Goal: Complete application form: Complete application form

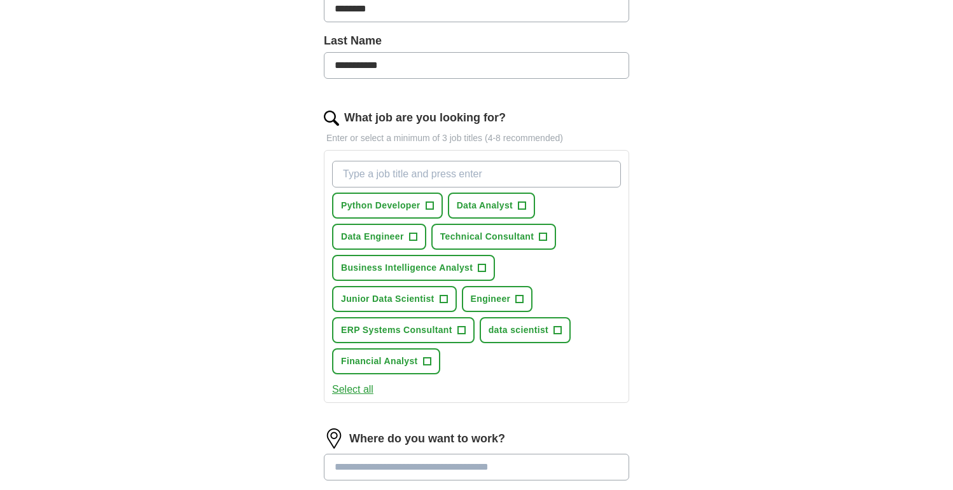
scroll to position [328, 0]
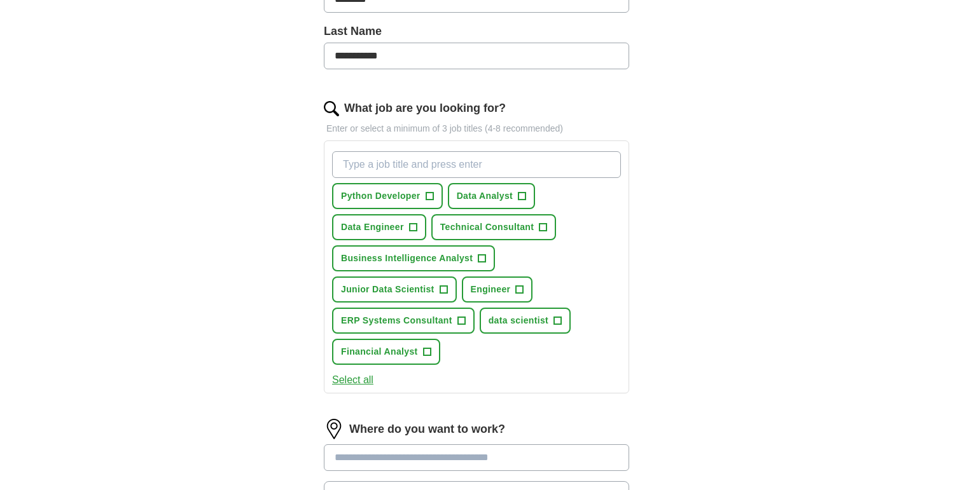
click at [430, 200] on span "+" at bounding box center [430, 196] width 8 height 10
click at [504, 190] on span "Data Analyst" at bounding box center [485, 196] width 57 height 13
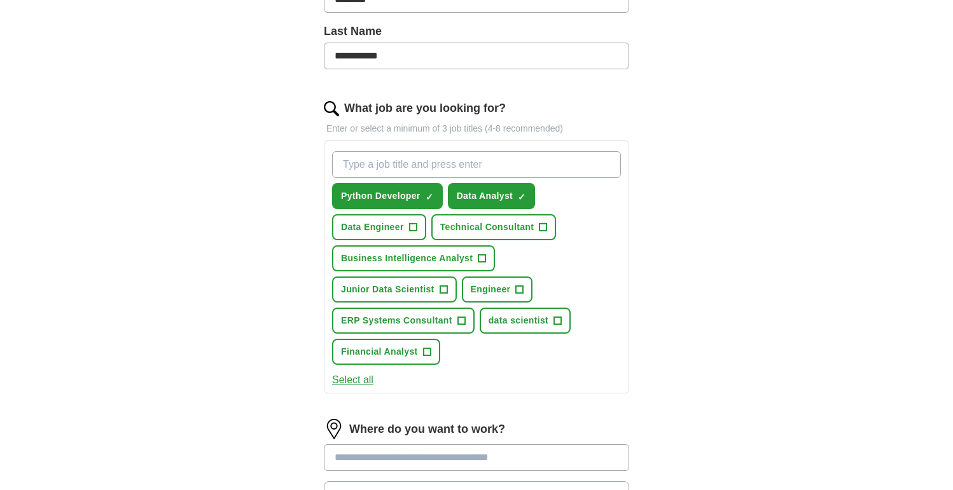
click at [405, 220] on button "Data Engineer +" at bounding box center [379, 227] width 94 height 26
click at [502, 220] on button "Technical Consultant +" at bounding box center [493, 227] width 125 height 26
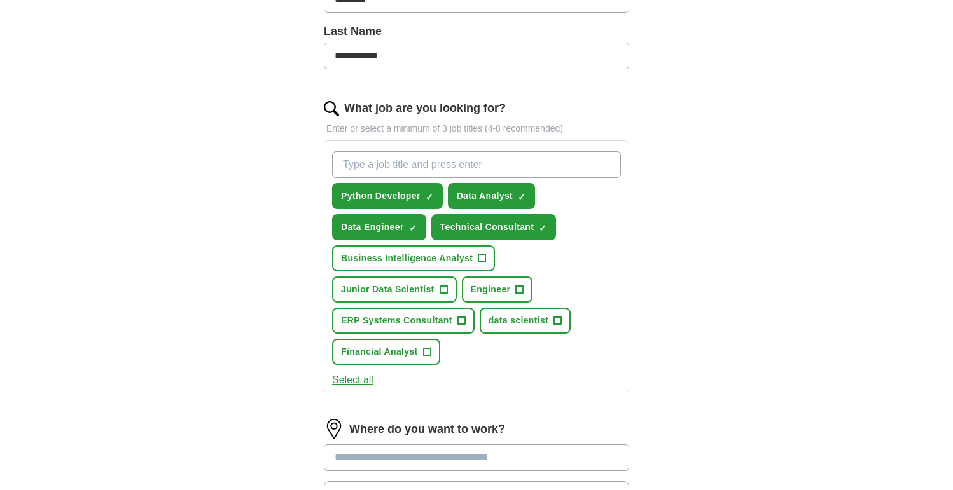
click at [452, 259] on span "Business Intelligence Analyst" at bounding box center [407, 258] width 132 height 13
click at [444, 288] on span "+" at bounding box center [444, 290] width 8 height 10
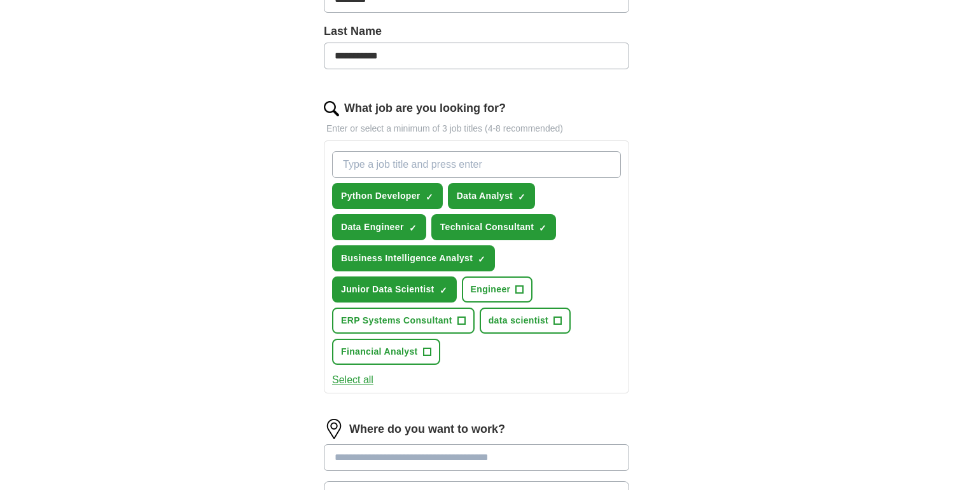
click at [506, 288] on span "Engineer" at bounding box center [491, 289] width 40 height 13
click at [455, 311] on button "ERP Systems Consultant +" at bounding box center [403, 321] width 142 height 26
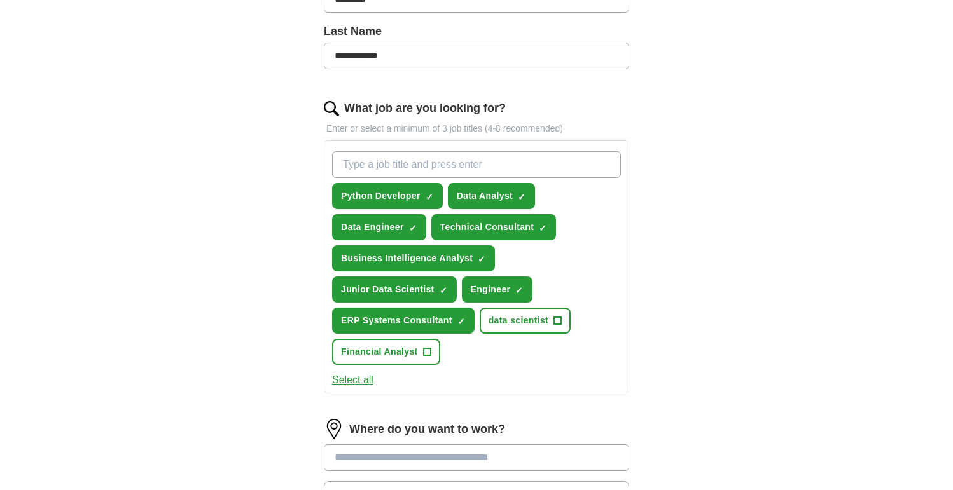
click at [419, 337] on div "Python Developer ✓ × Data Analyst ✓ × Data Engineer ✓ × Technical Consultant ✓ …" at bounding box center [477, 258] width 294 height 224
click at [408, 358] on span "Financial Analyst" at bounding box center [379, 351] width 77 height 13
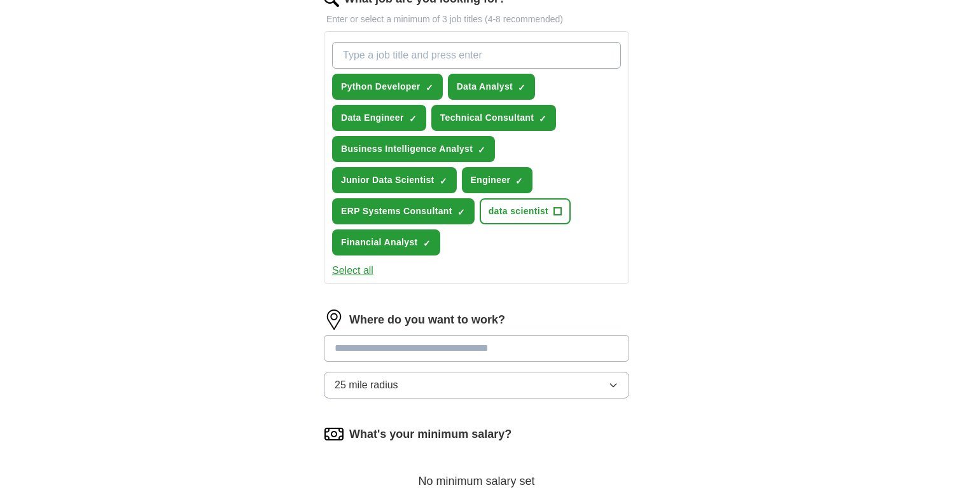
scroll to position [469, 0]
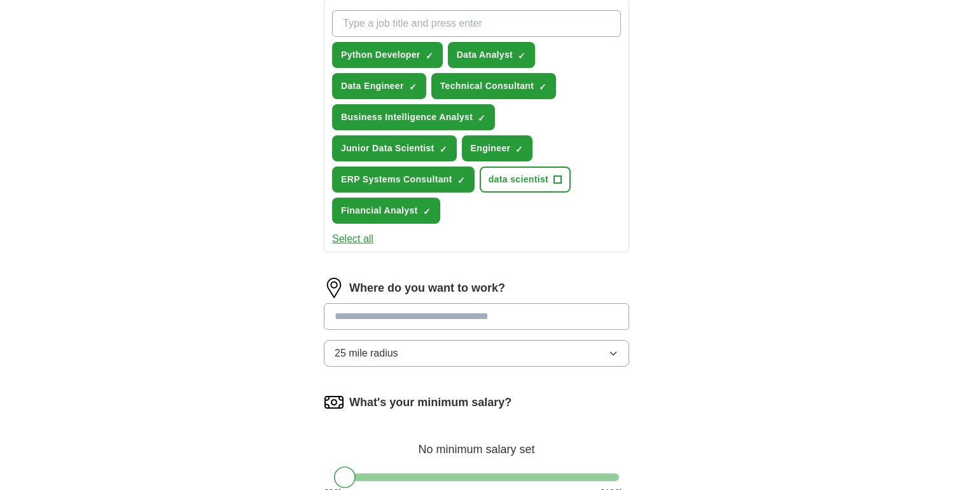
click at [464, 316] on input at bounding box center [476, 316] width 305 height 27
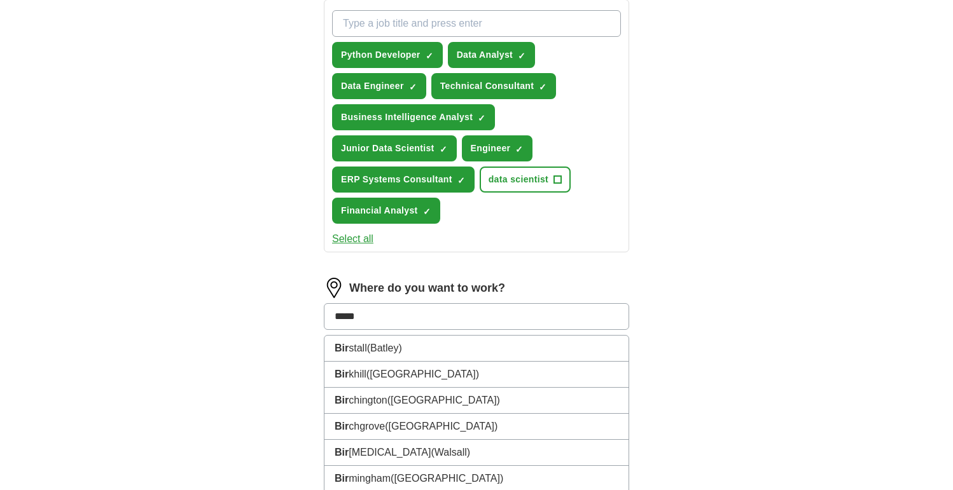
type input "******"
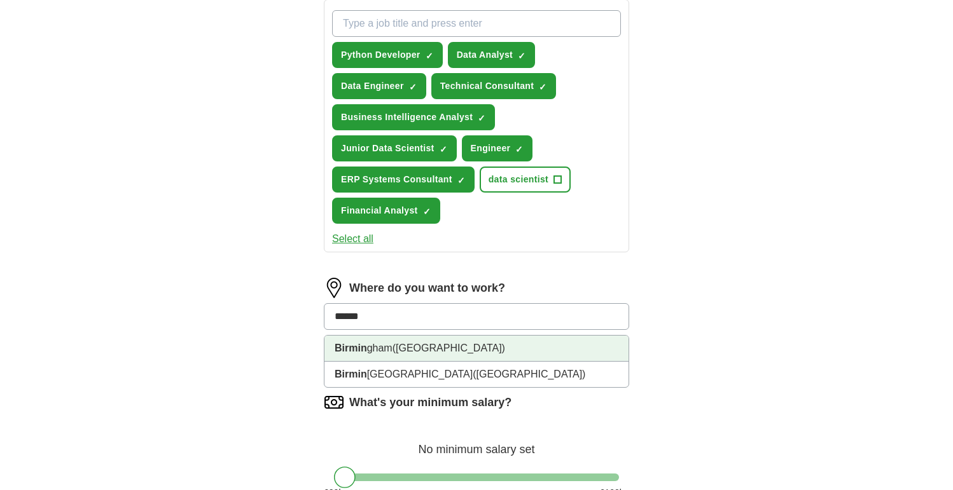
click at [473, 346] on li "Birmin gham (West Midlands)" at bounding box center [476, 349] width 304 height 26
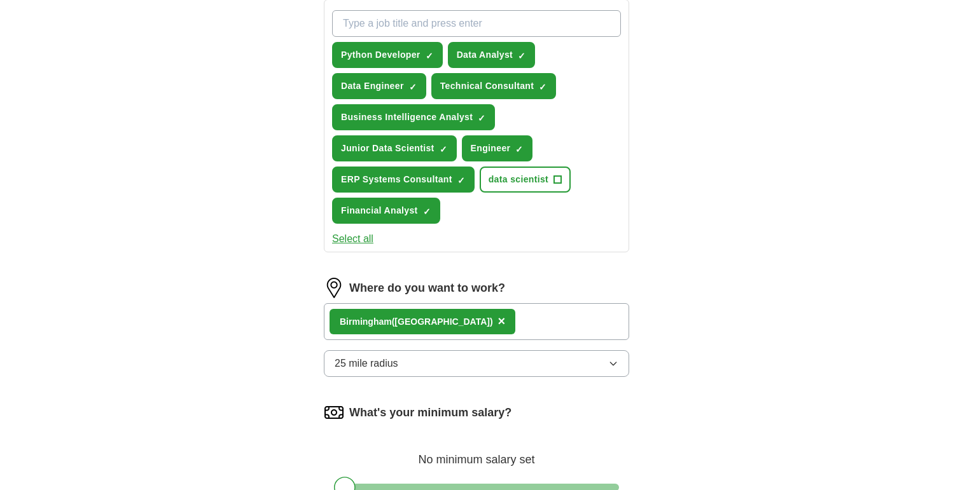
click at [508, 323] on div "Birmin gham (West Midlands) ×" at bounding box center [476, 321] width 305 height 37
click at [519, 323] on div "Birmin gham (West Midlands) ×" at bounding box center [476, 321] width 305 height 37
click at [480, 367] on button "25 mile radius" at bounding box center [476, 364] width 305 height 27
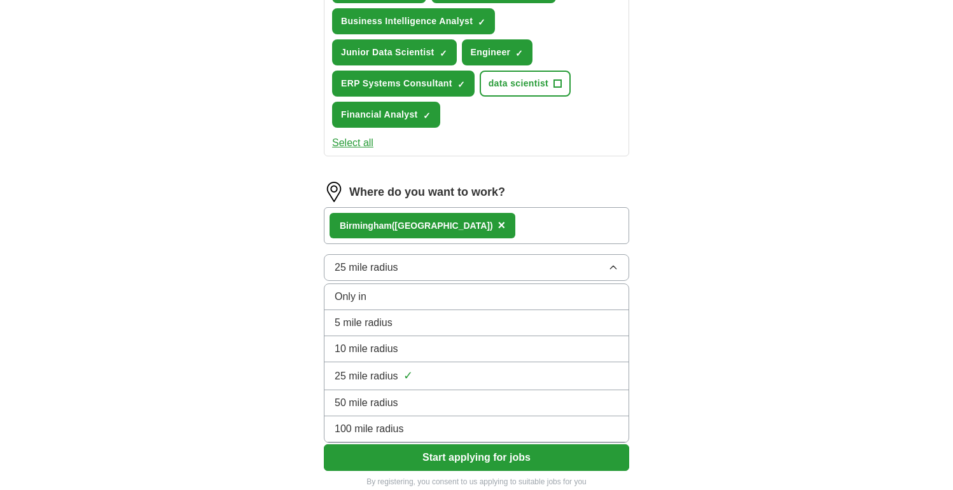
scroll to position [583, 0]
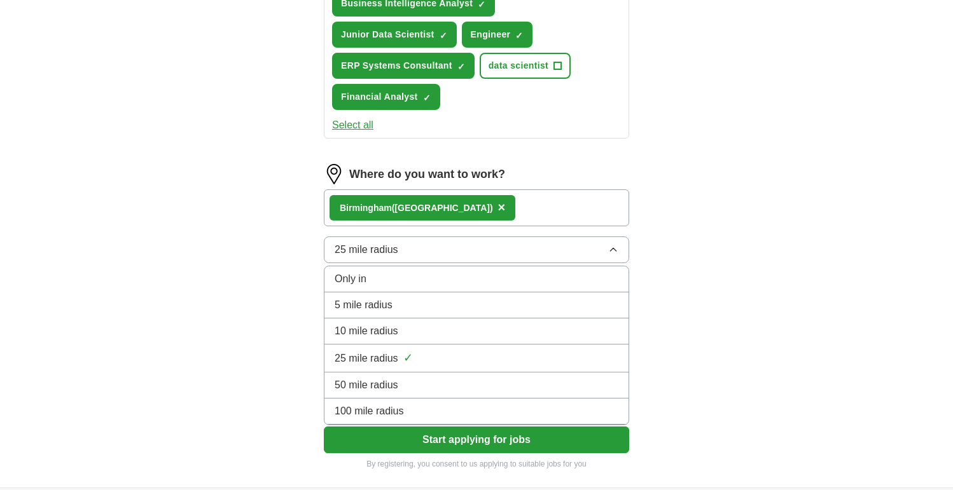
click at [424, 420] on li "100 mile radius" at bounding box center [476, 412] width 304 height 26
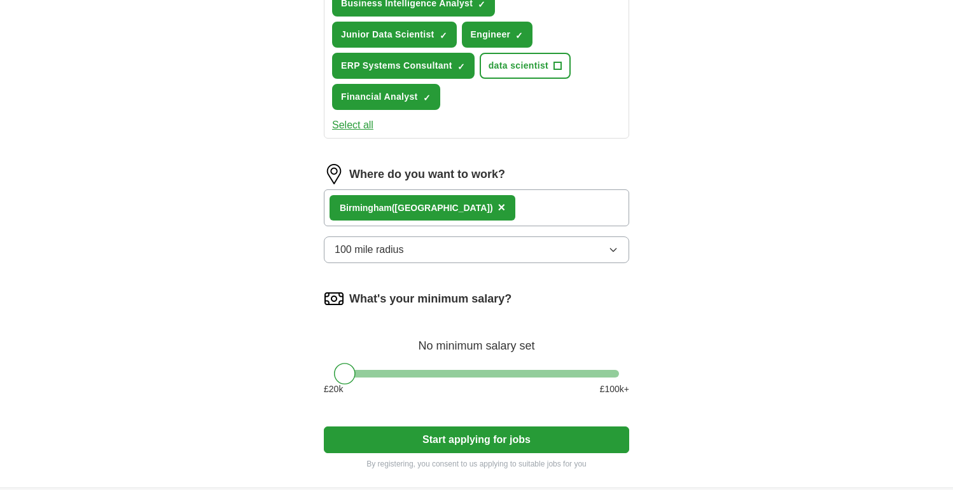
click at [411, 440] on button "Start applying for jobs" at bounding box center [476, 440] width 305 height 27
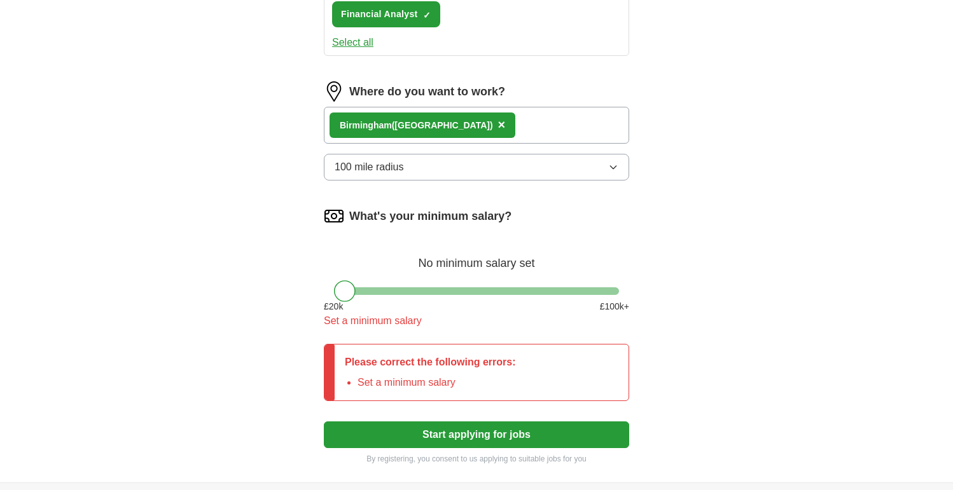
scroll to position [674, 0]
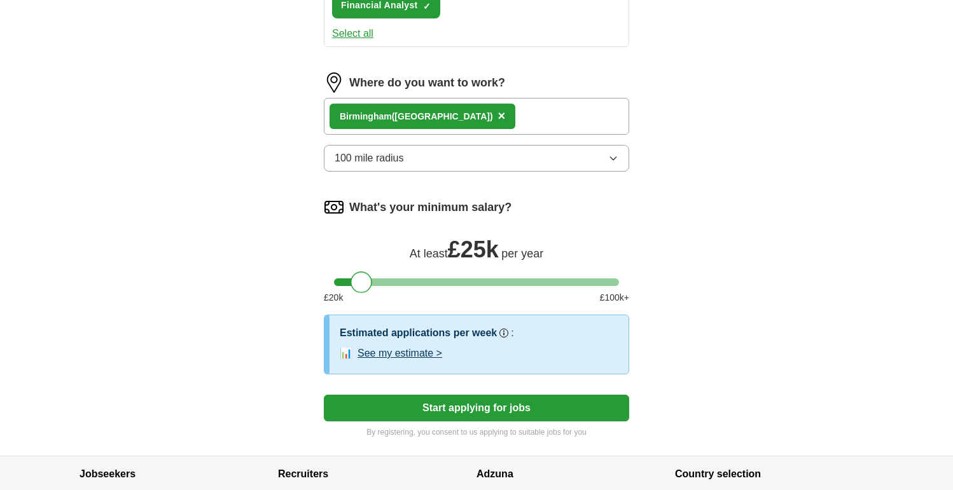
drag, startPoint x: 341, startPoint y: 281, endPoint x: 359, endPoint y: 282, distance: 17.9
click at [359, 282] on div at bounding box center [362, 283] width 22 height 22
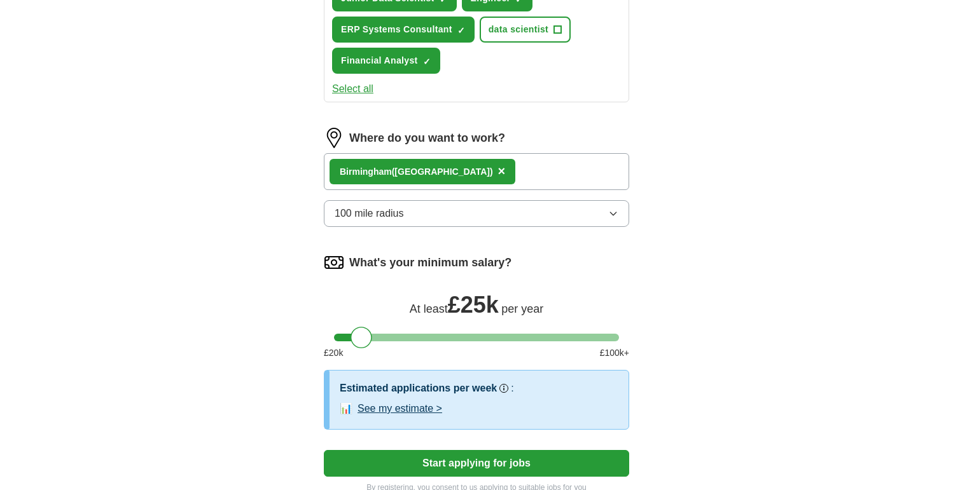
scroll to position [617, 0]
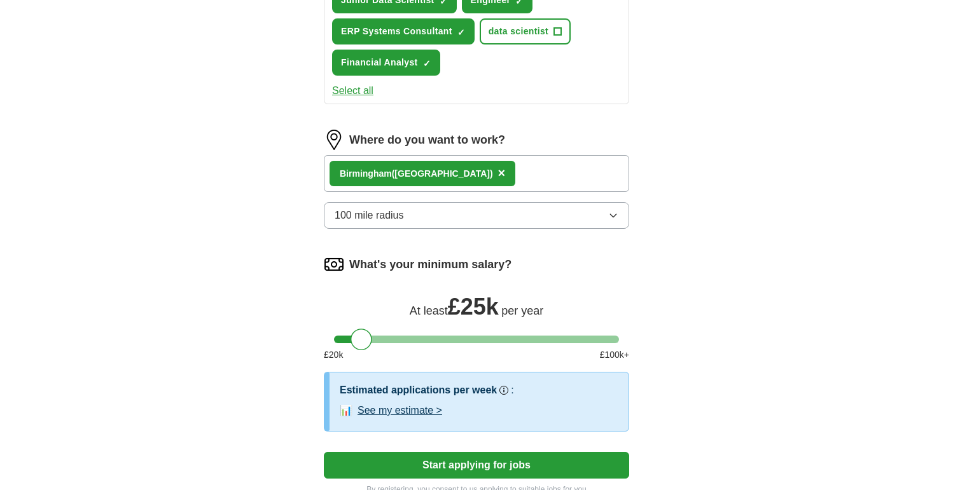
click at [522, 170] on div "Birmin gham (West Midlands) ×" at bounding box center [476, 173] width 305 height 37
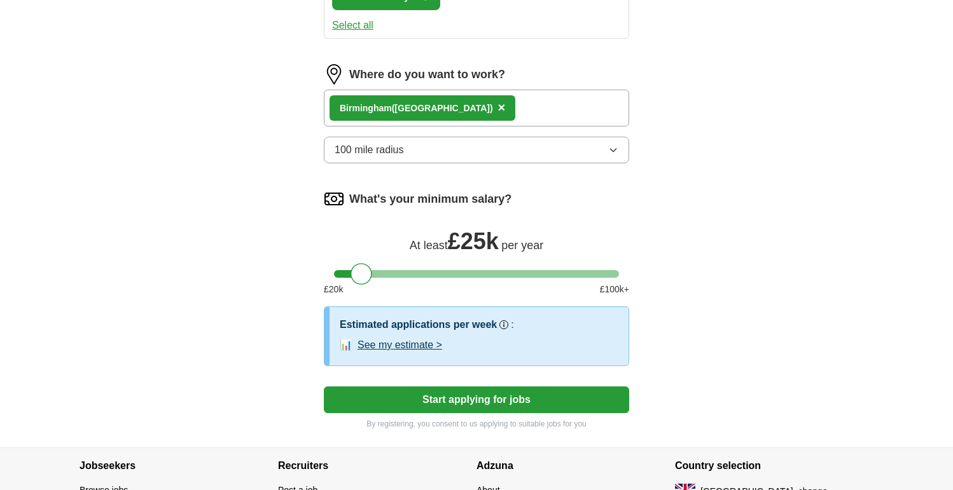
click at [452, 409] on button "Start applying for jobs" at bounding box center [476, 400] width 305 height 27
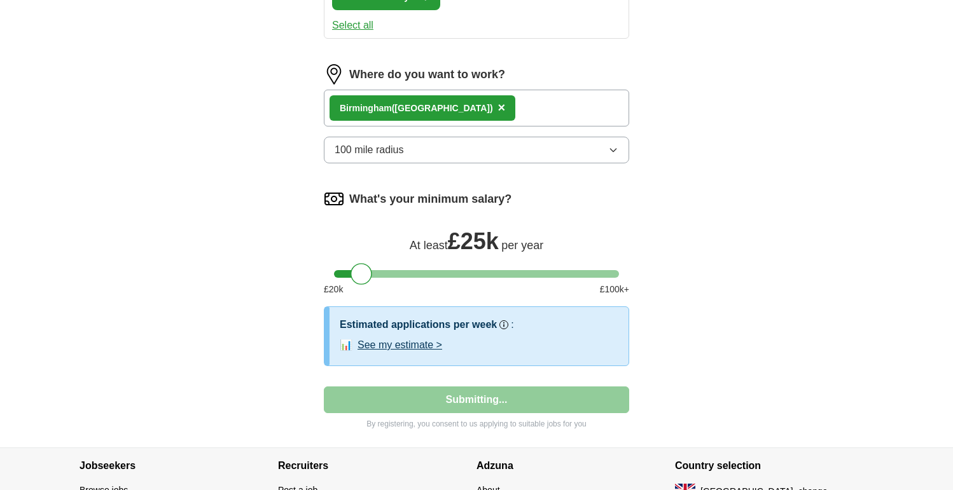
scroll to position [106, 0]
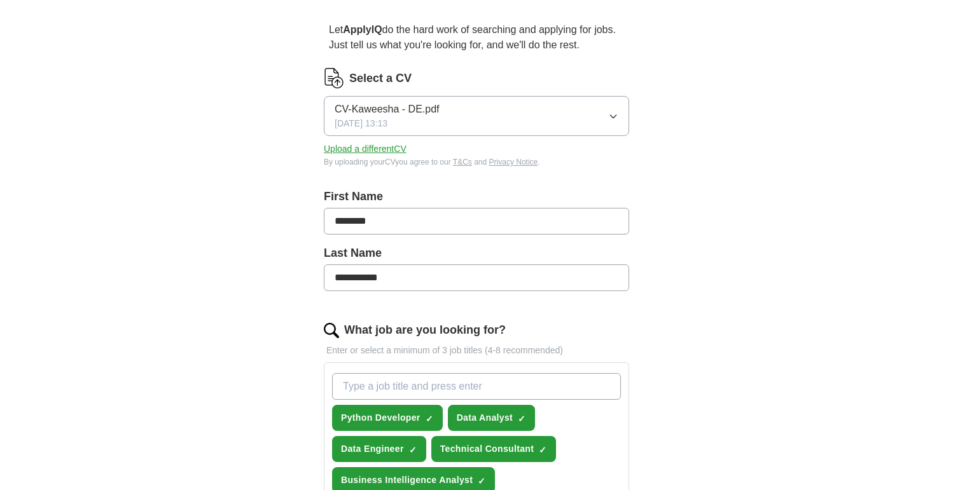
select select "**"
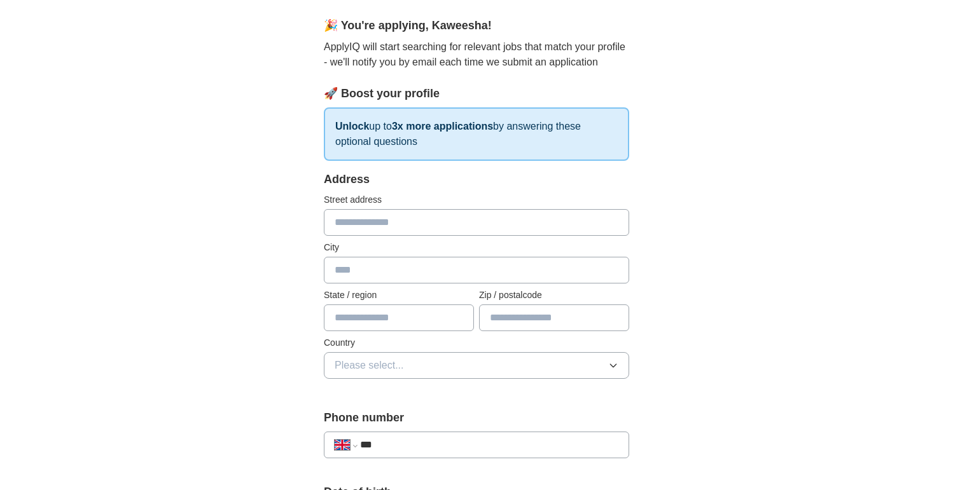
scroll to position [0, 0]
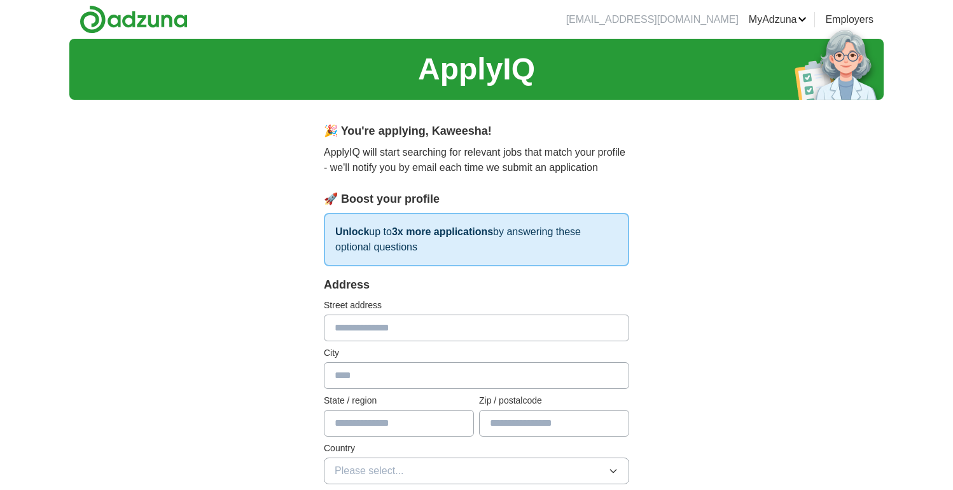
click at [440, 338] on input "text" at bounding box center [476, 328] width 305 height 27
type input "**********"
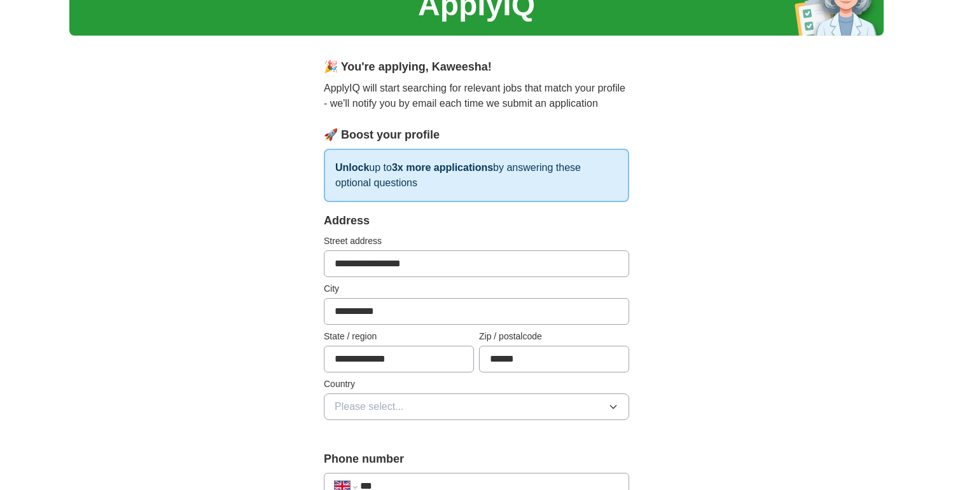
scroll to position [91, 0]
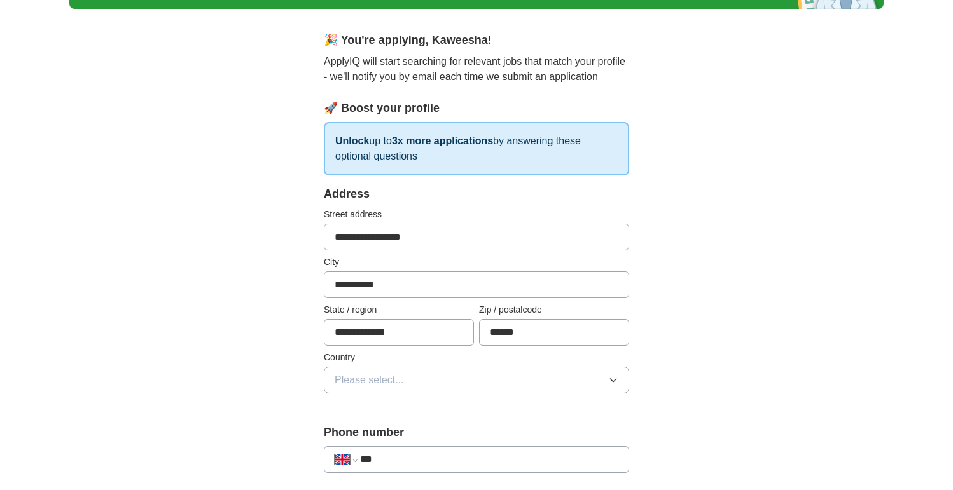
type input "******"
click at [387, 382] on span "Please select..." at bounding box center [369, 380] width 69 height 15
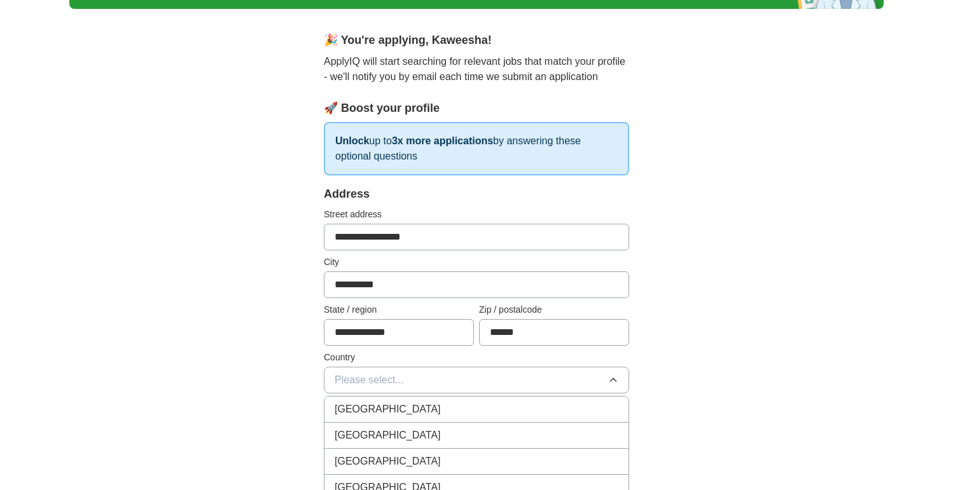
click at [392, 413] on span "[GEOGRAPHIC_DATA]" at bounding box center [388, 409] width 106 height 15
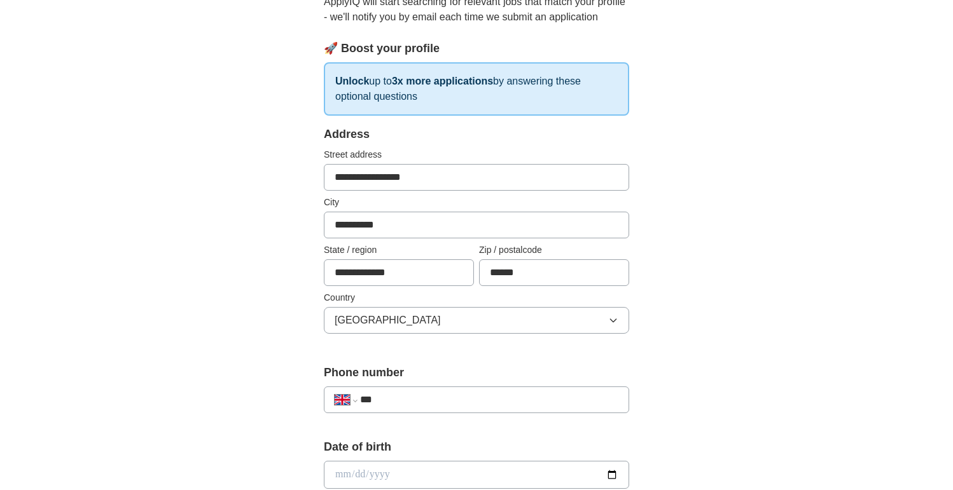
scroll to position [184, 0]
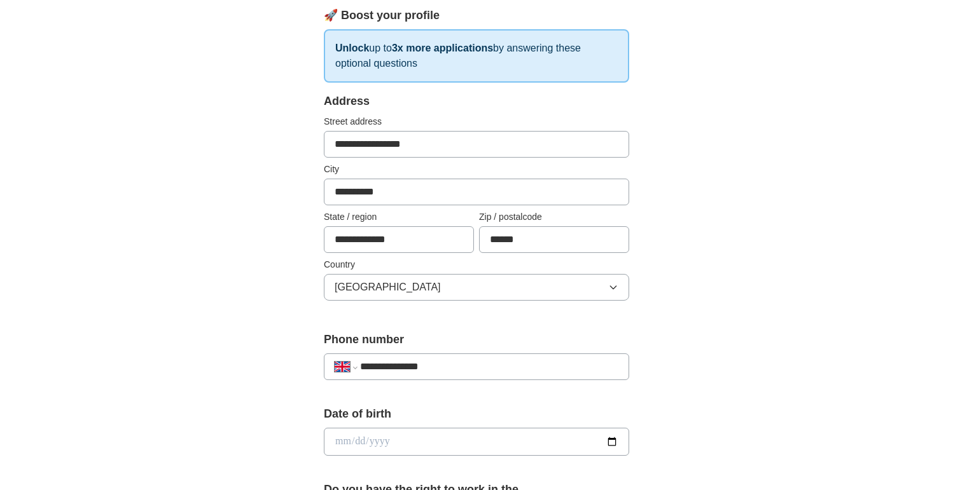
type input "**********"
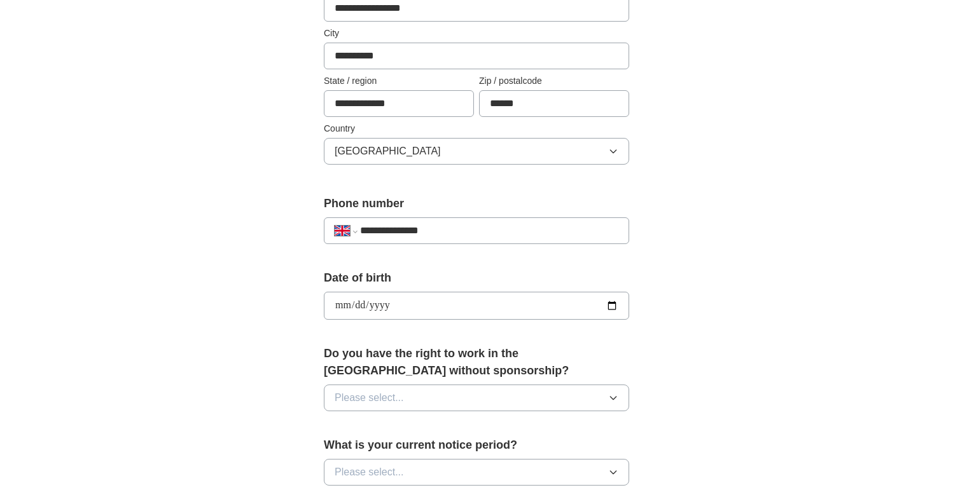
scroll to position [349, 0]
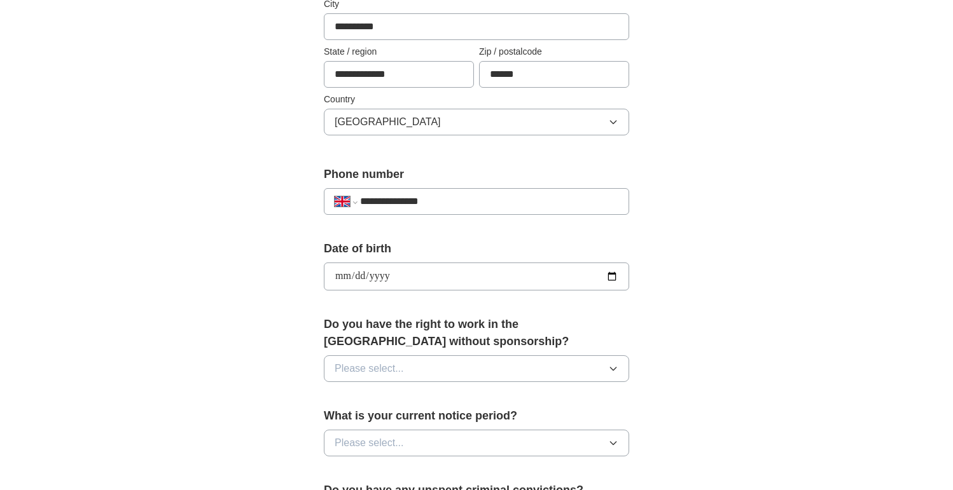
type input "**********"
click at [399, 390] on div "Do you have the right to work in the UK without sponsorship? Please select..." at bounding box center [476, 354] width 305 height 76
click at [399, 382] on button "Please select..." at bounding box center [476, 369] width 305 height 27
click at [392, 420] on div "No" at bounding box center [477, 424] width 284 height 15
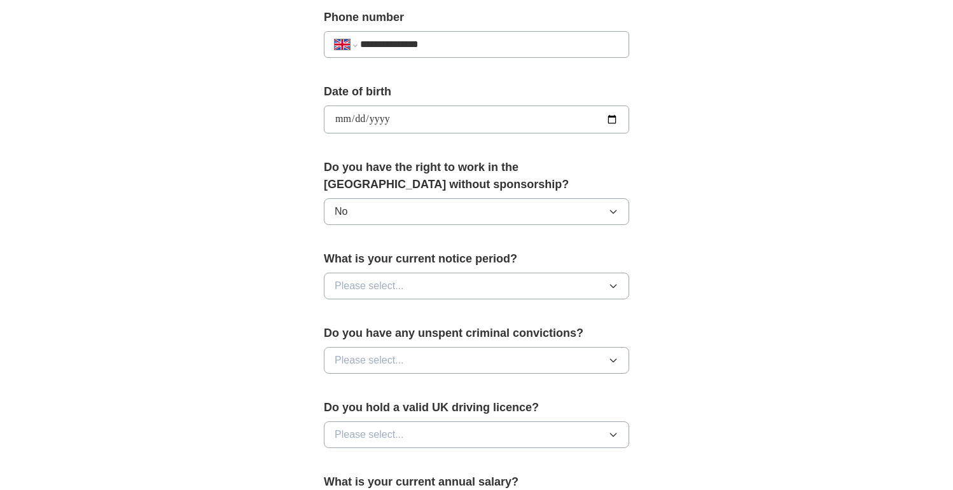
scroll to position [512, 0]
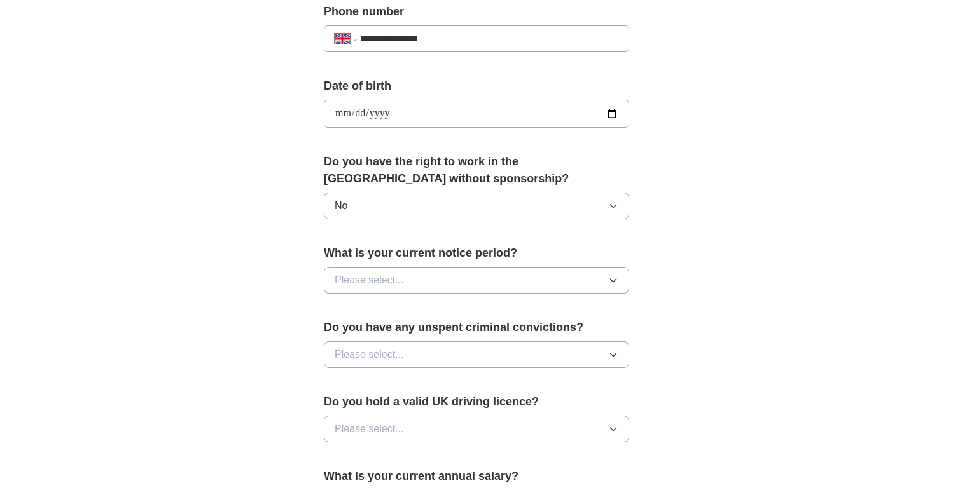
click at [395, 221] on div "Do you have the right to work in the UK without sponsorship? No" at bounding box center [476, 191] width 305 height 76
click at [386, 212] on button "No" at bounding box center [476, 206] width 305 height 27
click at [376, 234] on div "Yes" at bounding box center [477, 235] width 284 height 15
click at [398, 275] on span "Please select..." at bounding box center [369, 280] width 69 height 15
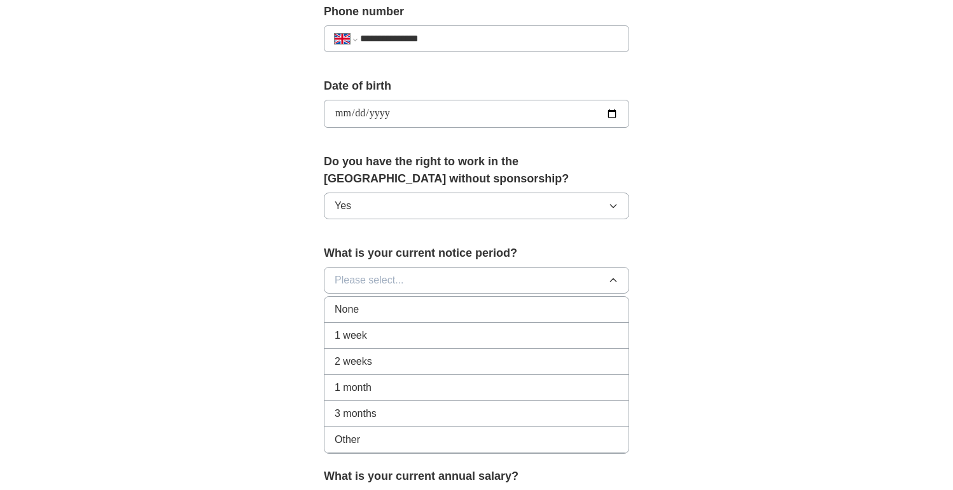
click at [388, 317] on div "None" at bounding box center [477, 309] width 284 height 15
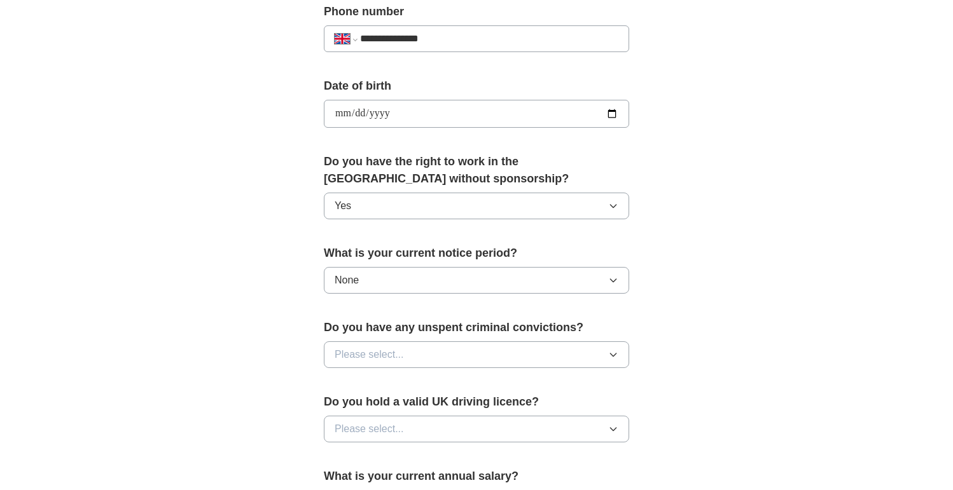
click at [400, 348] on button "Please select..." at bounding box center [476, 355] width 305 height 27
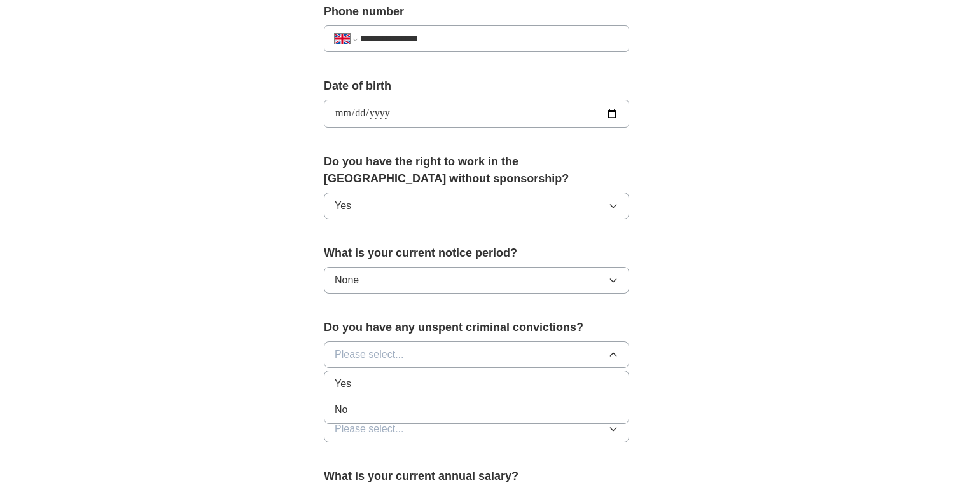
click at [385, 414] on div "No" at bounding box center [477, 410] width 284 height 15
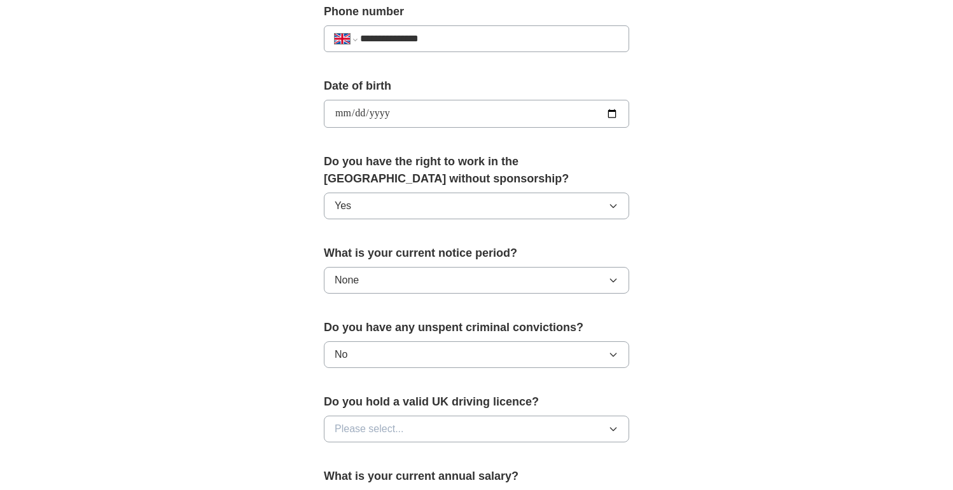
click at [396, 439] on button "Please select..." at bounding box center [476, 429] width 305 height 27
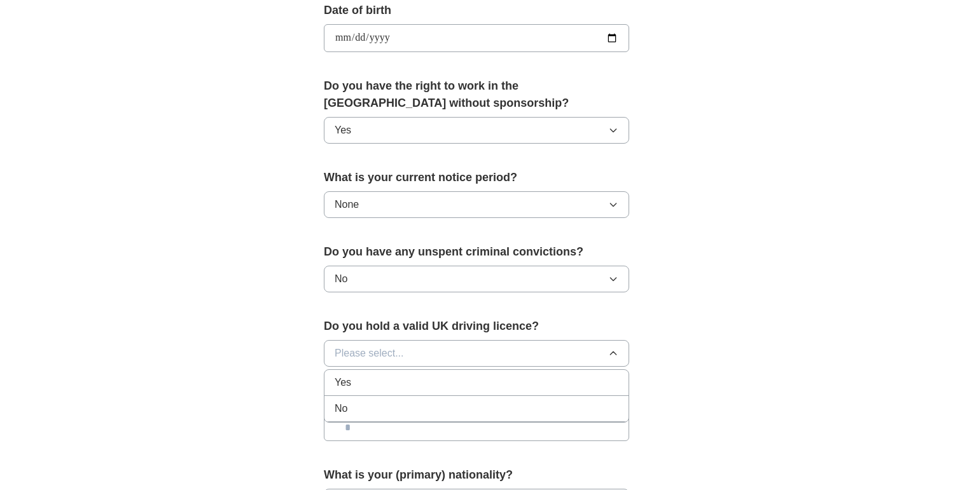
scroll to position [611, 0]
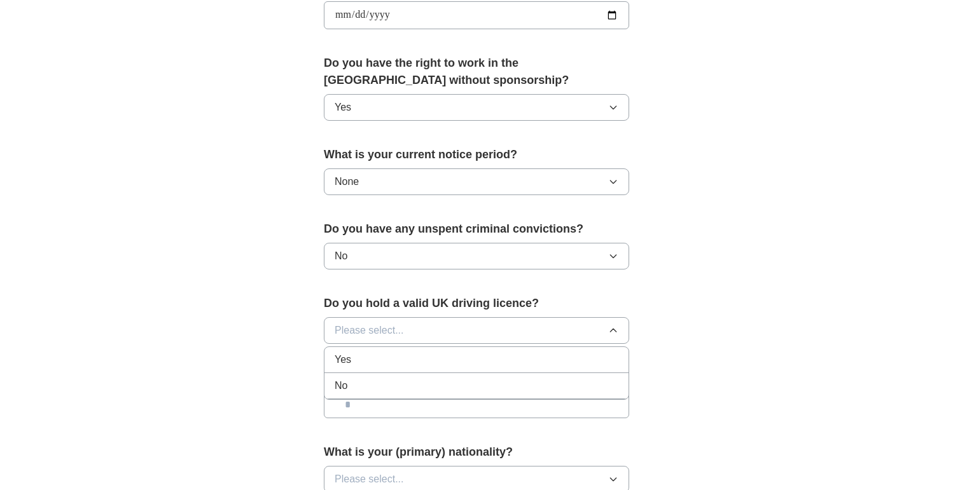
click at [361, 378] on li "No" at bounding box center [476, 386] width 304 height 26
click at [395, 406] on input "text" at bounding box center [476, 405] width 305 height 27
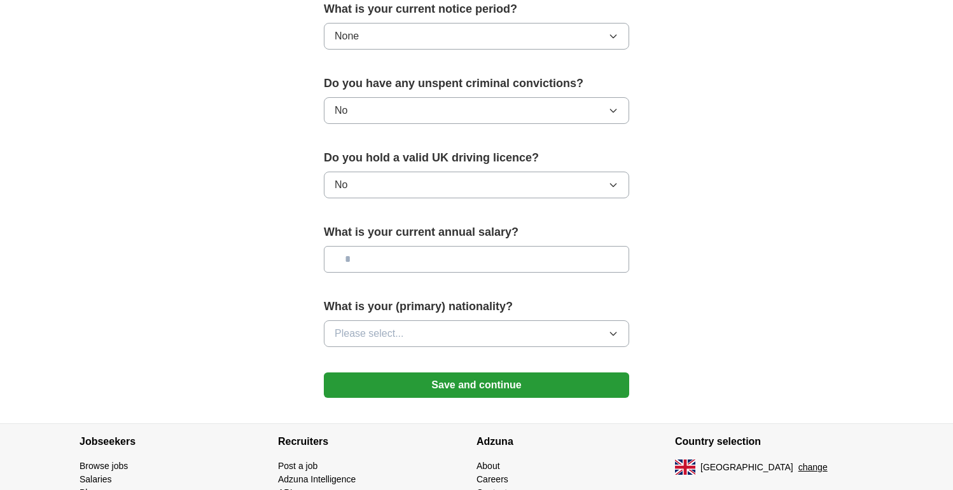
scroll to position [770, 0]
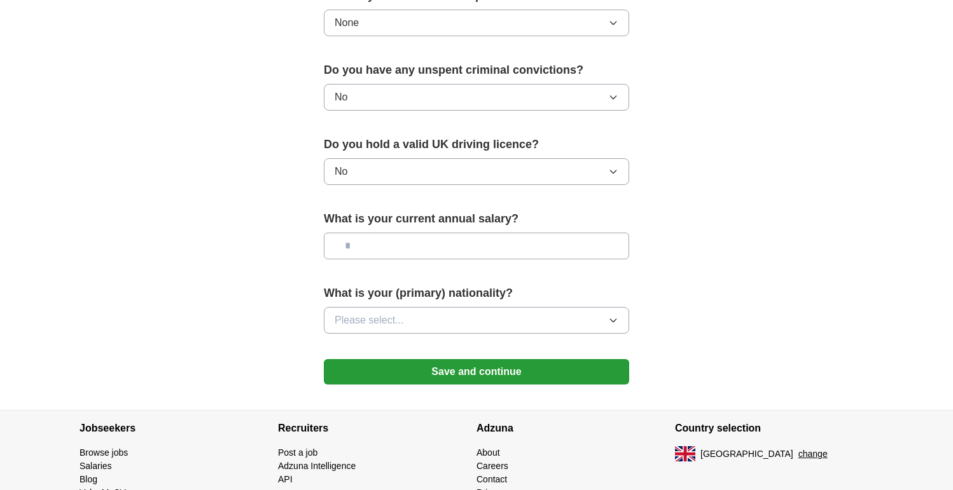
click at [370, 319] on span "Please select..." at bounding box center [369, 320] width 69 height 15
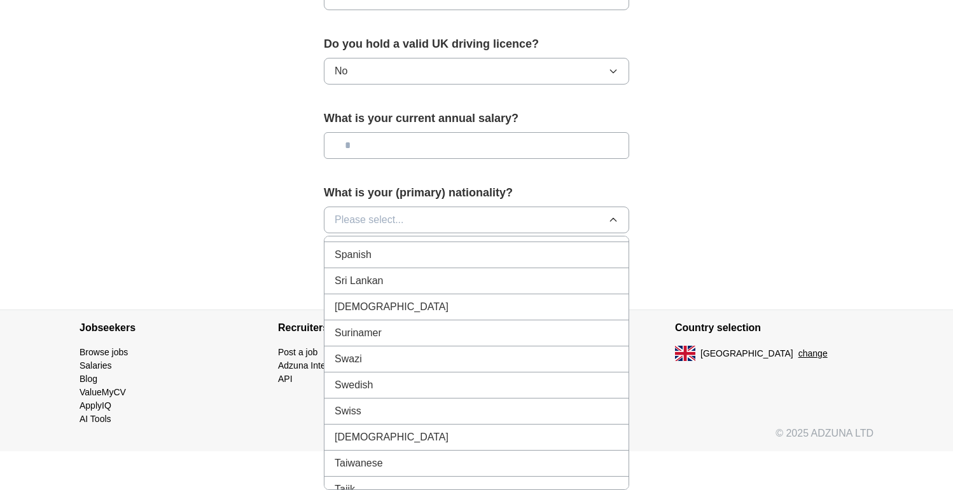
scroll to position [4304, 0]
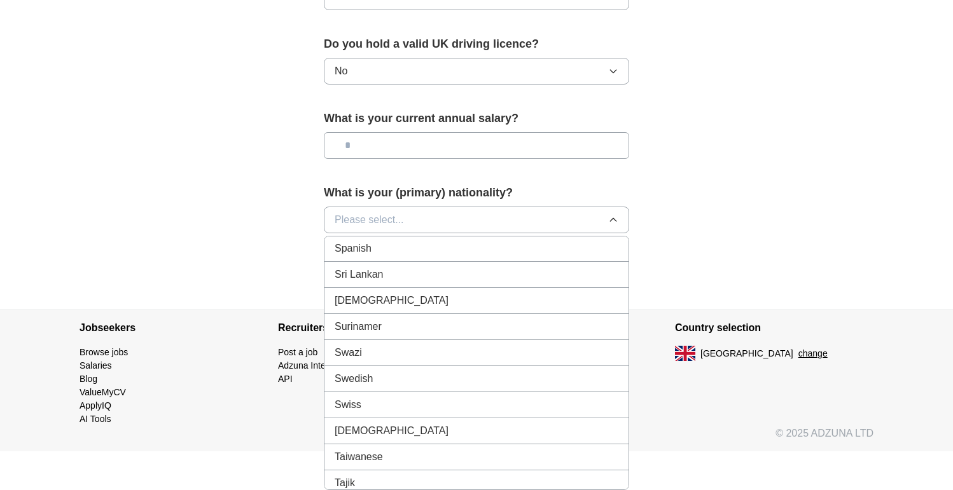
click at [406, 265] on li "Sri Lankan" at bounding box center [476, 275] width 304 height 26
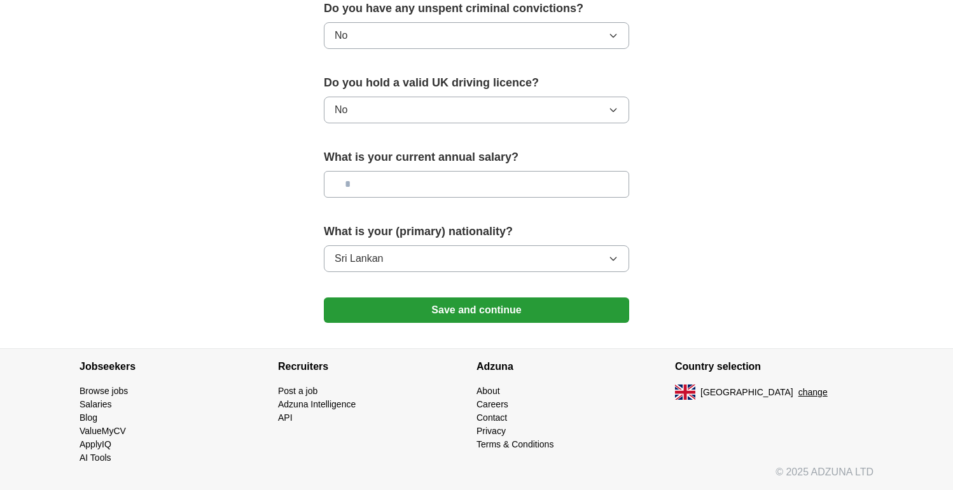
click at [478, 322] on button "Save and continue" at bounding box center [476, 310] width 305 height 25
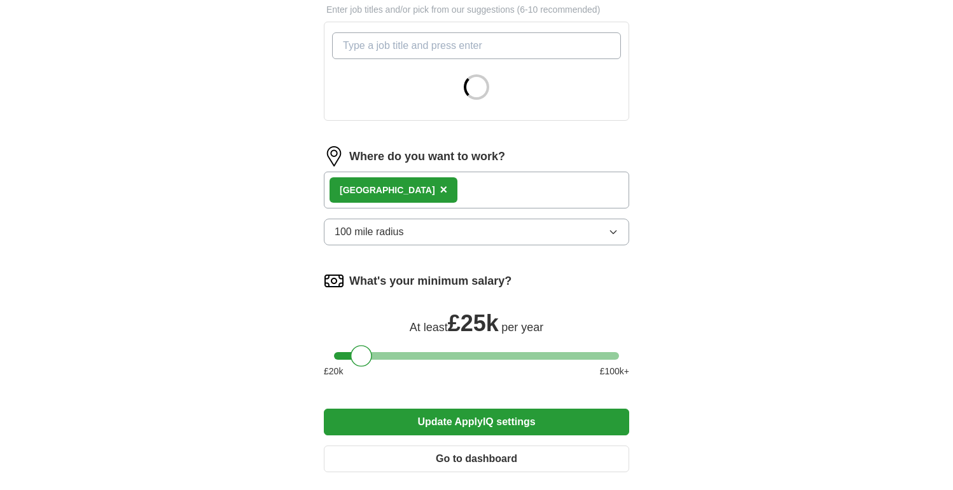
scroll to position [454, 0]
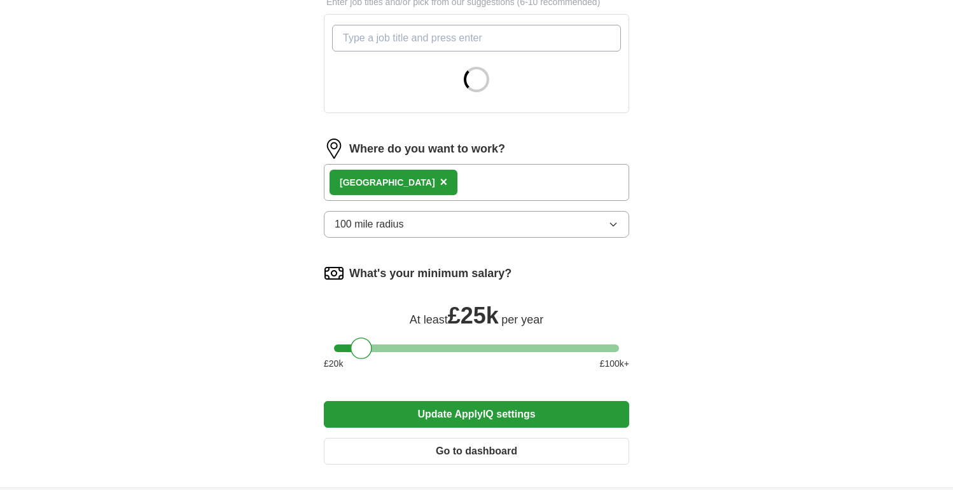
click at [480, 179] on div "Birmingham ×" at bounding box center [476, 182] width 305 height 37
click at [440, 182] on span "×" at bounding box center [444, 182] width 8 height 14
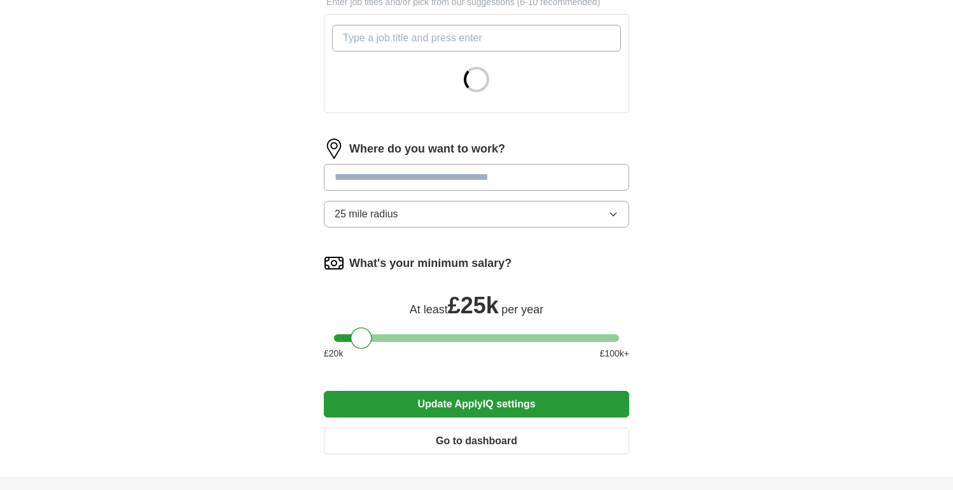
click at [379, 182] on input at bounding box center [476, 177] width 305 height 27
type input "***"
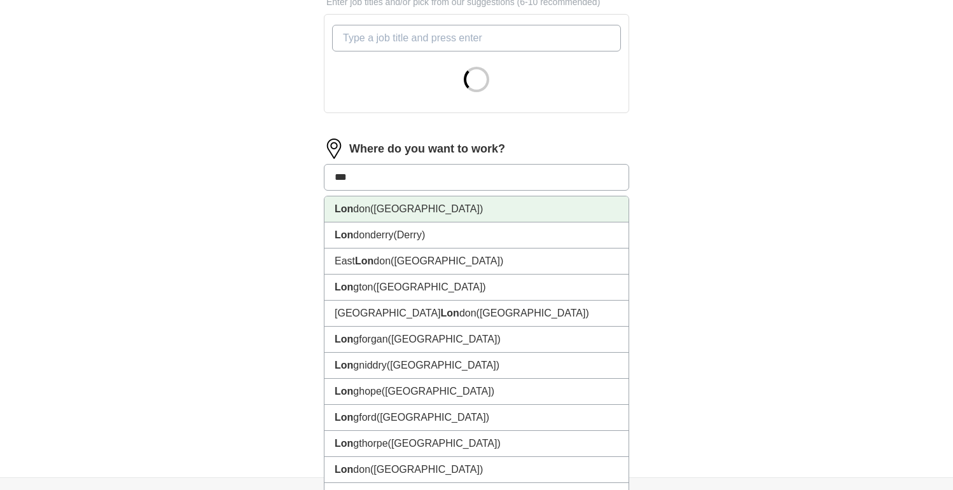
click at [368, 221] on li "Lon don ([GEOGRAPHIC_DATA])" at bounding box center [476, 210] width 304 height 26
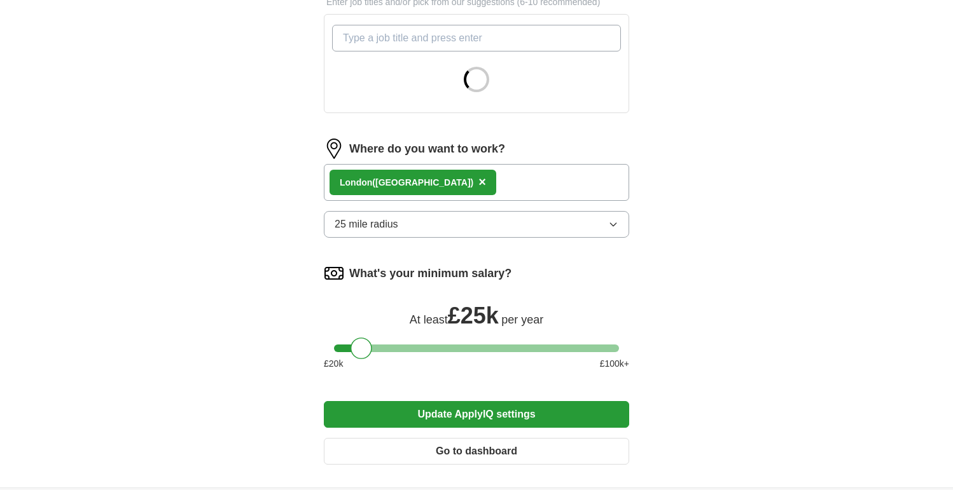
click at [451, 171] on div "Lon don ([GEOGRAPHIC_DATA]) ×" at bounding box center [476, 182] width 305 height 37
click at [431, 231] on button "25 mile radius" at bounding box center [476, 224] width 305 height 27
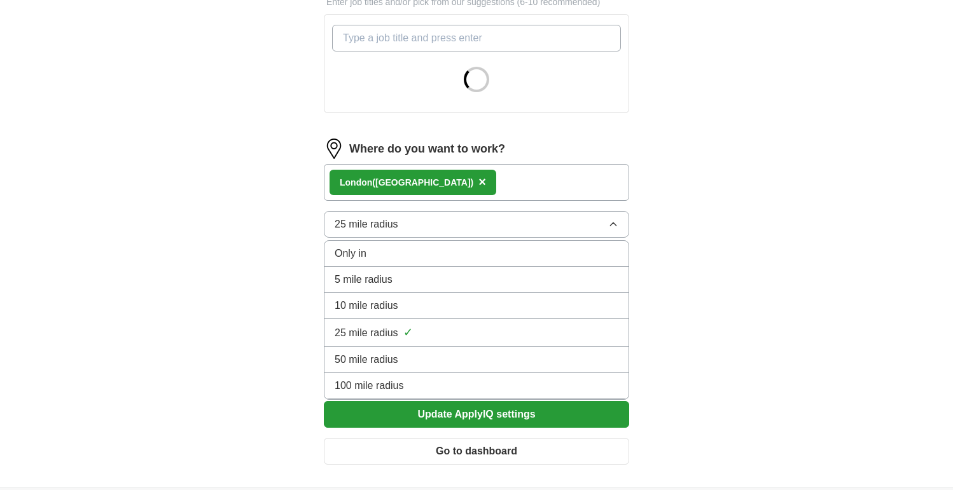
click at [407, 382] on div "100 mile radius" at bounding box center [477, 386] width 284 height 15
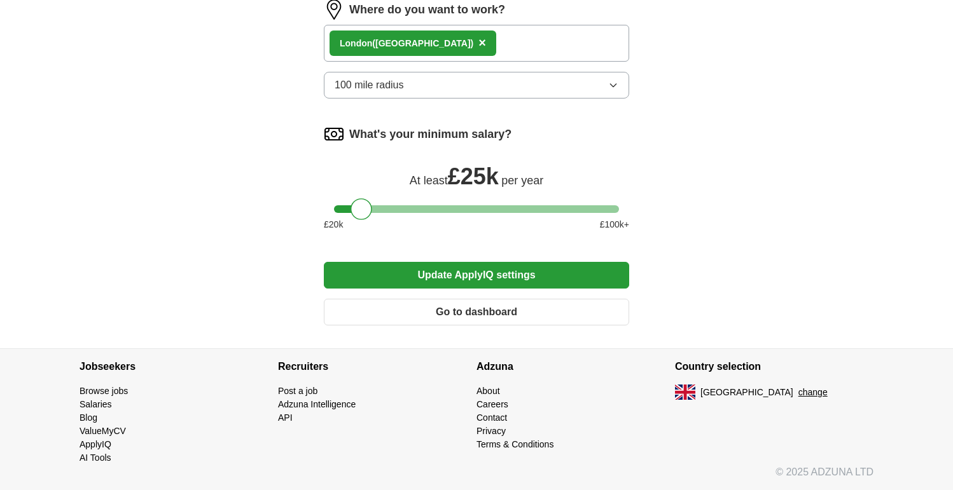
scroll to position [779, 0]
click at [488, 277] on button "Update ApplyIQ settings" at bounding box center [476, 275] width 305 height 27
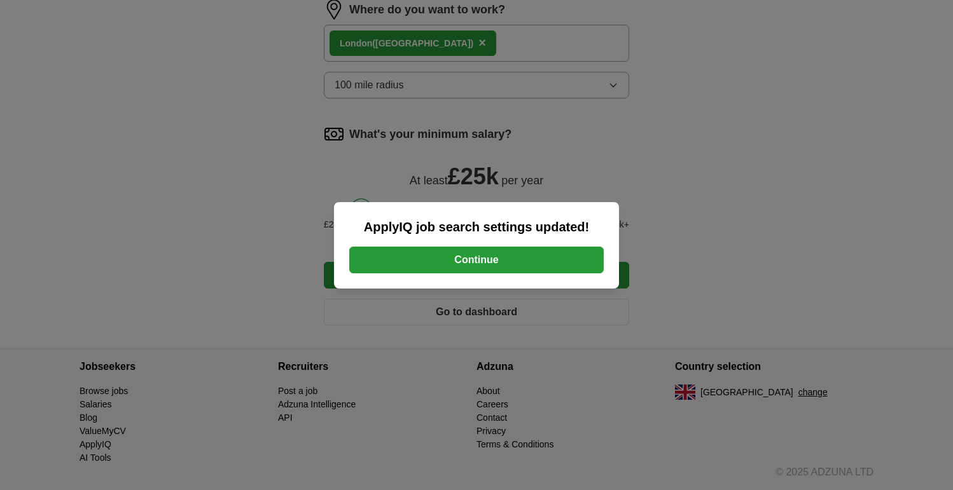
click at [473, 249] on button "Continue" at bounding box center [476, 260] width 254 height 27
